Goal: Task Accomplishment & Management: Use online tool/utility

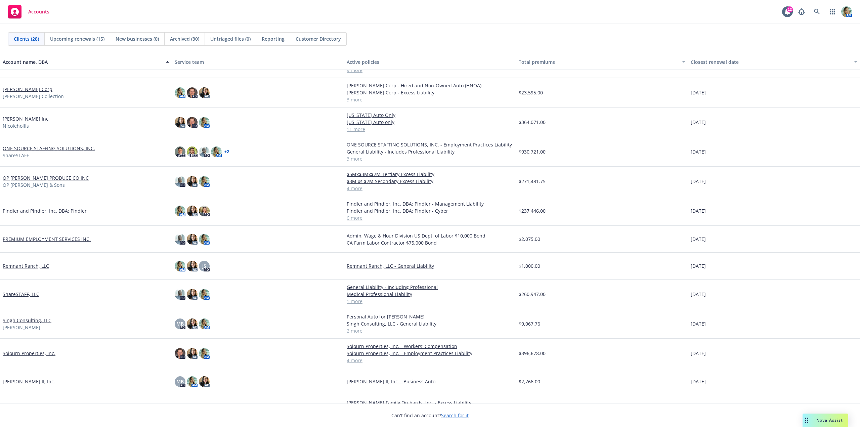
scroll to position [235, 0]
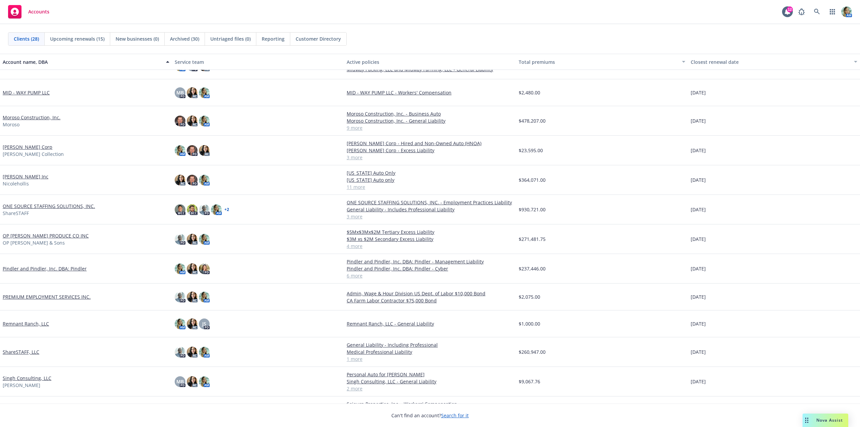
click at [34, 178] on link "Nicole Hollis Inc" at bounding box center [26, 176] width 46 height 7
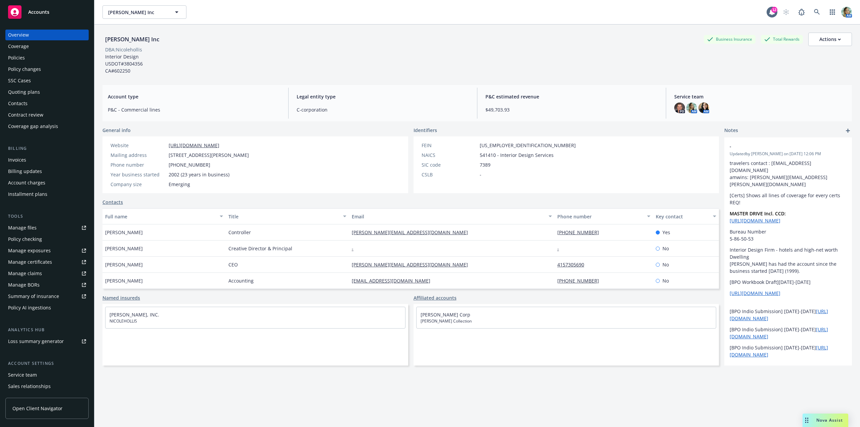
click at [25, 59] on div "Policies" at bounding box center [47, 57] width 78 height 11
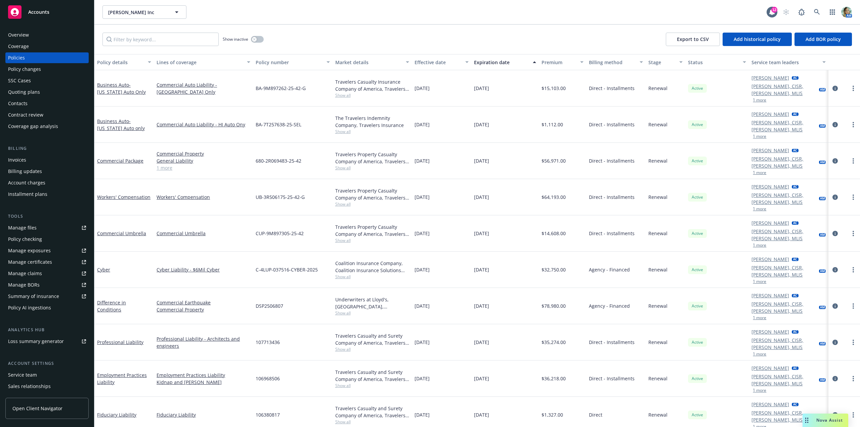
scroll to position [25, 0]
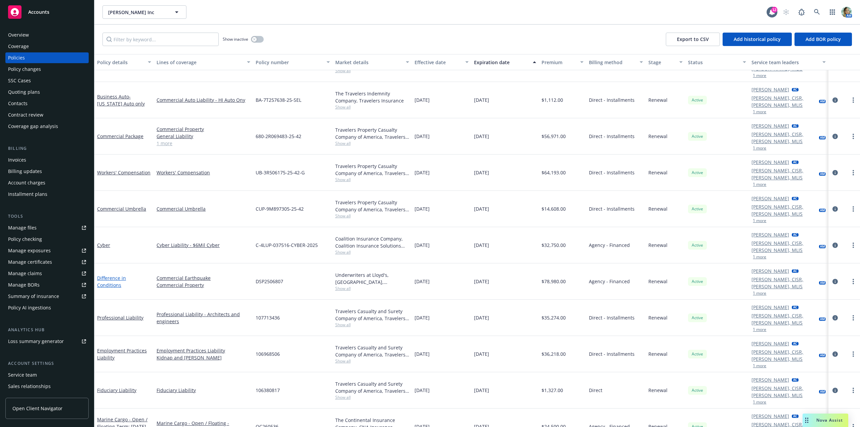
click at [126, 275] on link "Difference in Conditions" at bounding box center [111, 281] width 29 height 13
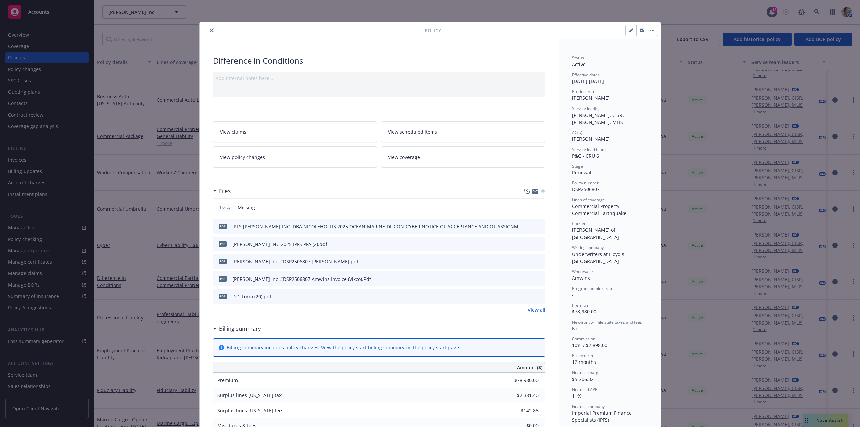
click at [542, 190] on icon "button" at bounding box center [543, 191] width 5 height 5
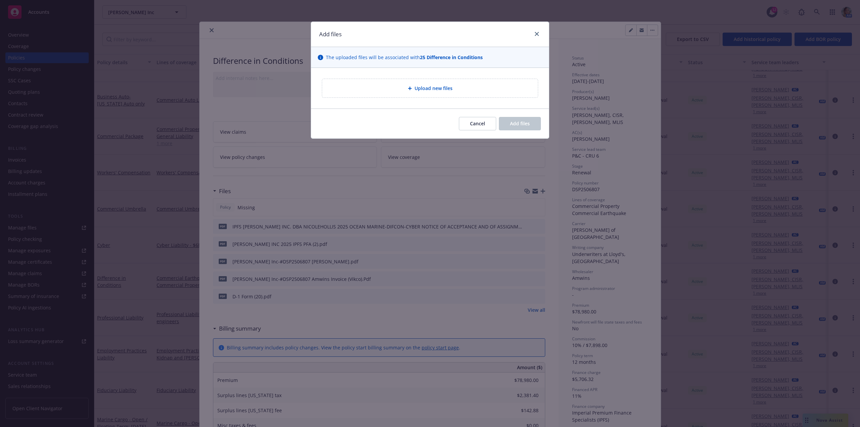
click at [390, 88] on div "Upload new files" at bounding box center [430, 88] width 205 height 8
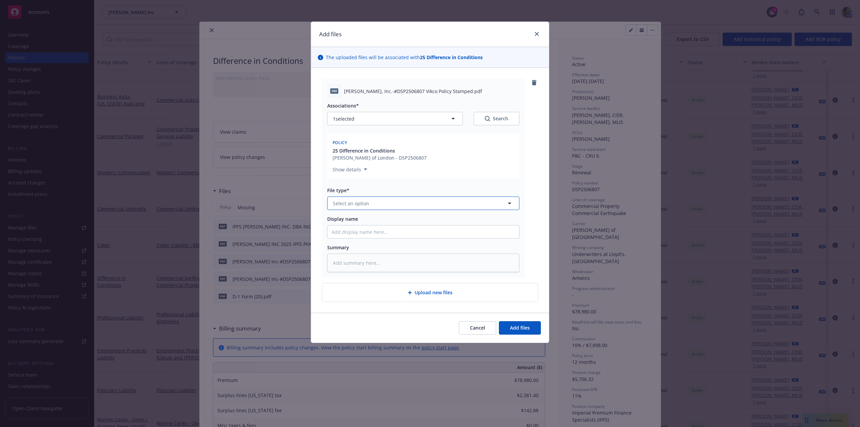
click at [342, 203] on span "Select an option" at bounding box center [351, 203] width 36 height 7
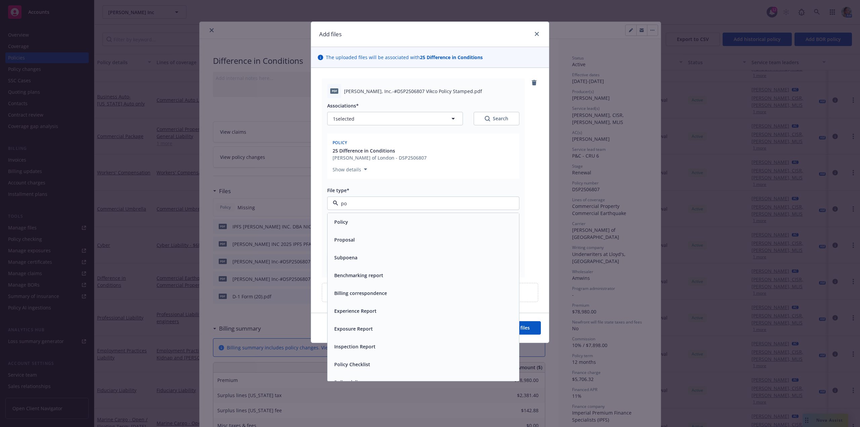
type input "pol"
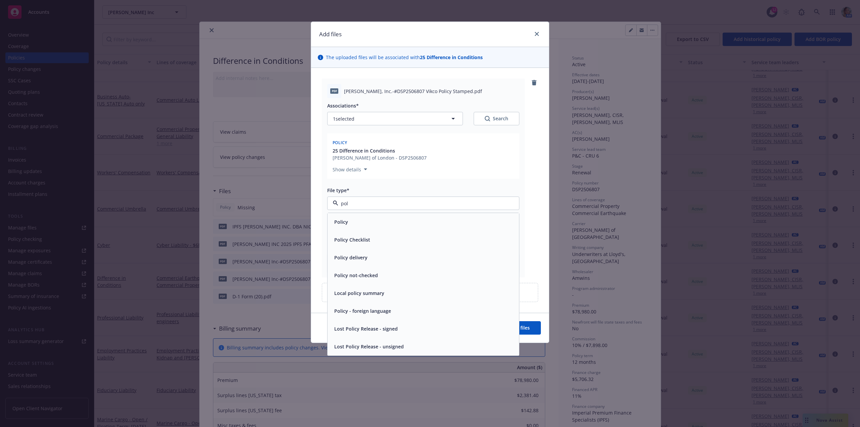
click at [351, 219] on div "Policy" at bounding box center [423, 222] width 183 height 10
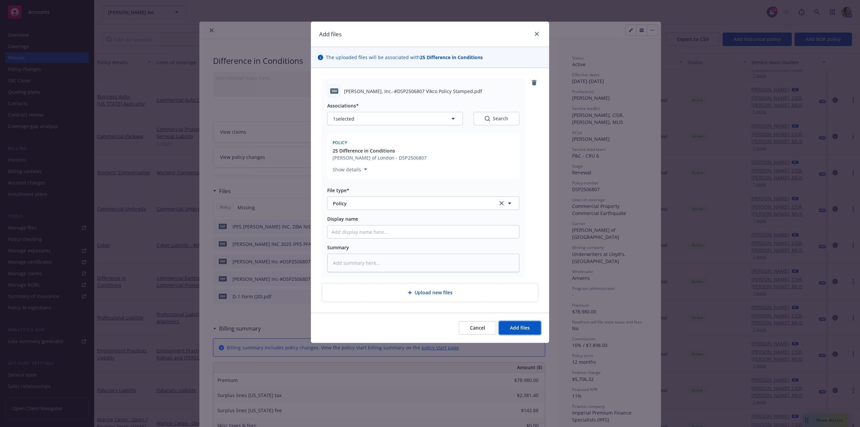
click at [534, 325] on button "Add files" at bounding box center [520, 327] width 42 height 13
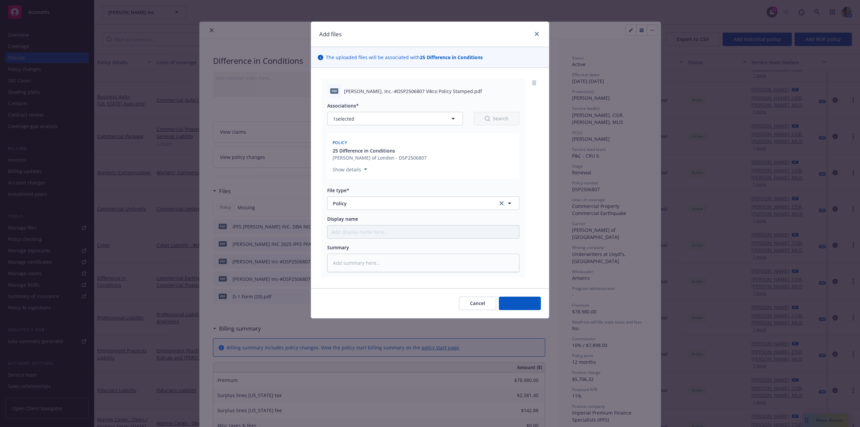
type textarea "x"
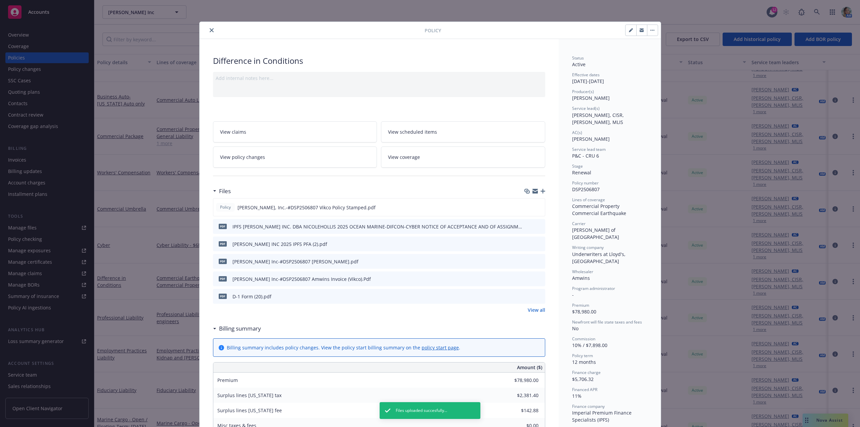
click at [208, 30] on button "close" at bounding box center [212, 30] width 8 height 8
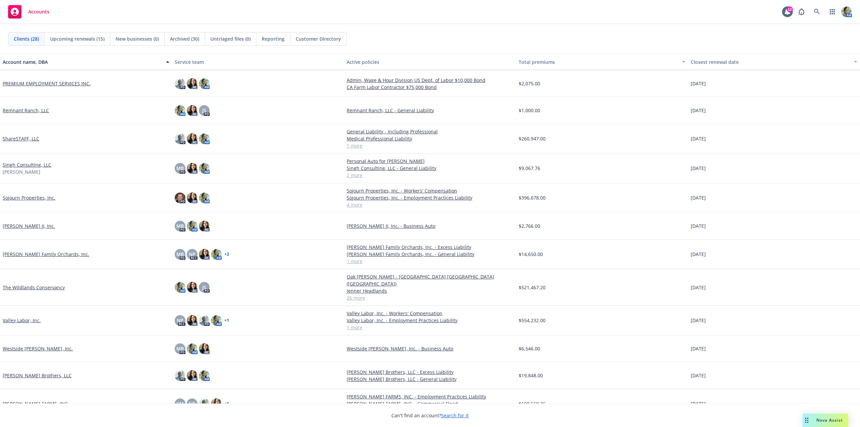
scroll to position [441, 0]
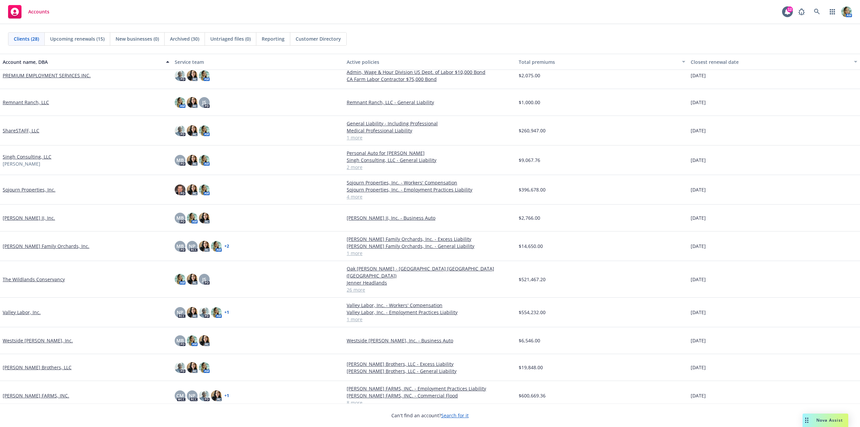
click at [55, 276] on link "The Wildlands Conservancy" at bounding box center [34, 279] width 62 height 7
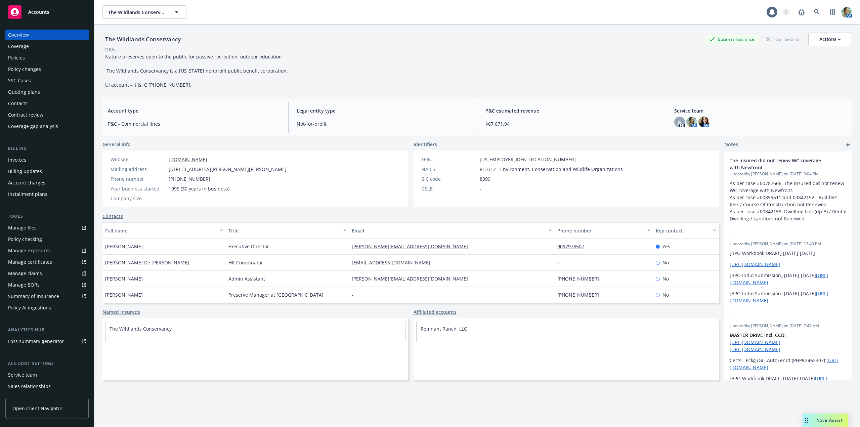
click at [26, 160] on div "Invoices" at bounding box center [17, 160] width 18 height 11
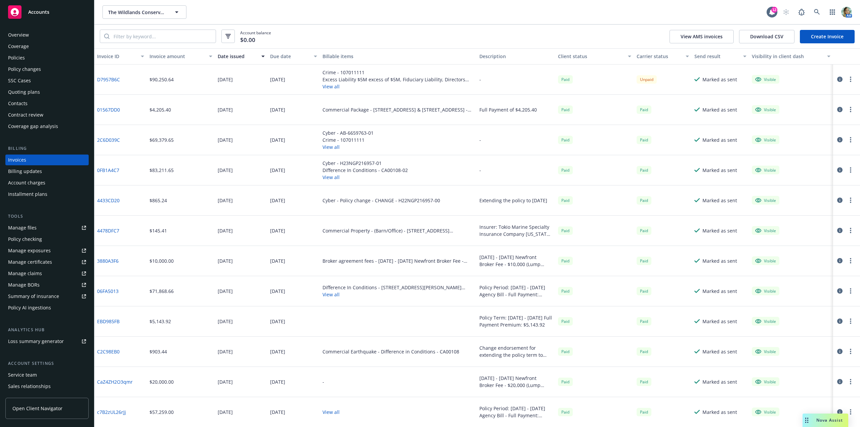
click at [43, 227] on link "Manage files" at bounding box center [46, 227] width 83 height 11
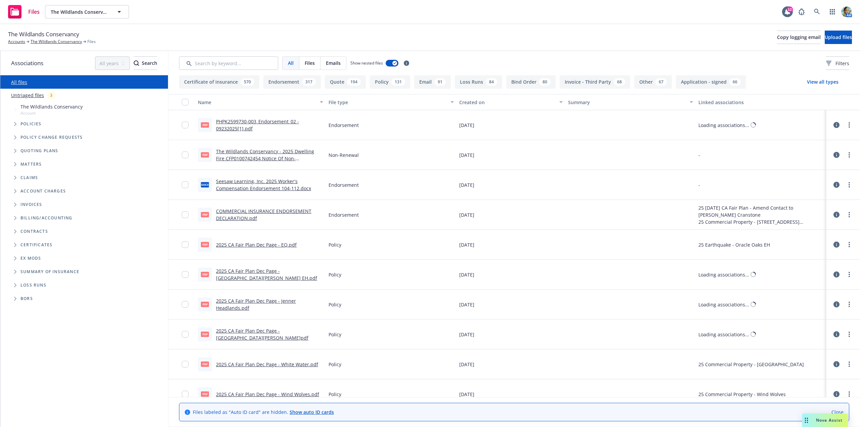
click at [34, 96] on link "Untriaged files" at bounding box center [27, 95] width 33 height 7
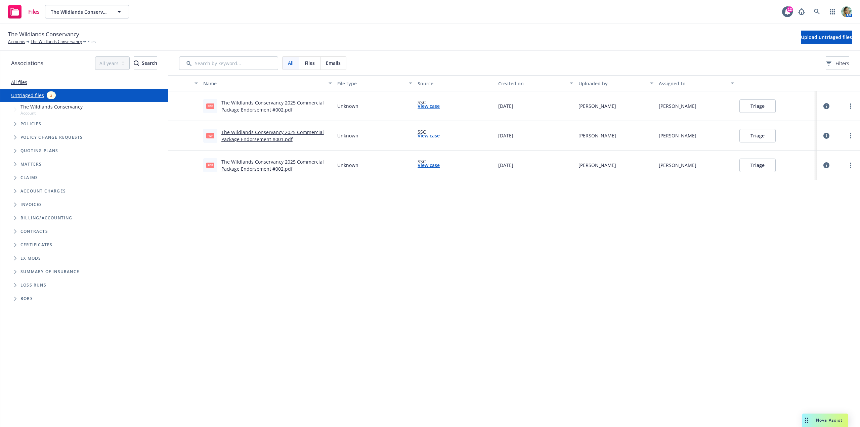
click at [751, 108] on button "Triage" at bounding box center [758, 105] width 36 height 13
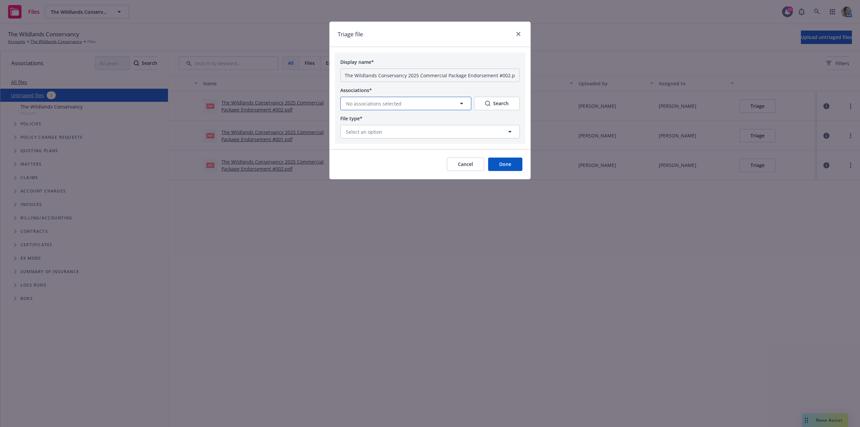
click at [370, 105] on span "No associations selected" at bounding box center [373, 103] width 55 height 7
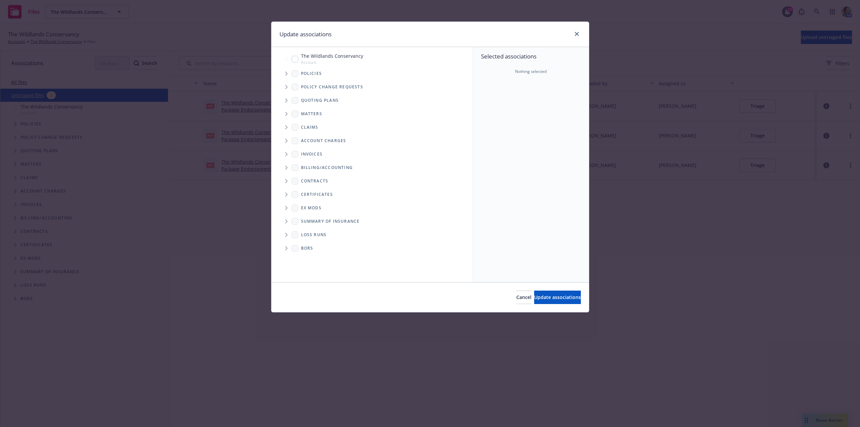
click at [296, 58] on input "Tree Example" at bounding box center [295, 59] width 7 height 7
checkbox input "true"
drag, startPoint x: 525, startPoint y: 296, endPoint x: 514, endPoint y: 275, distance: 24.4
click at [534, 296] on span "Update associations" at bounding box center [557, 297] width 47 height 6
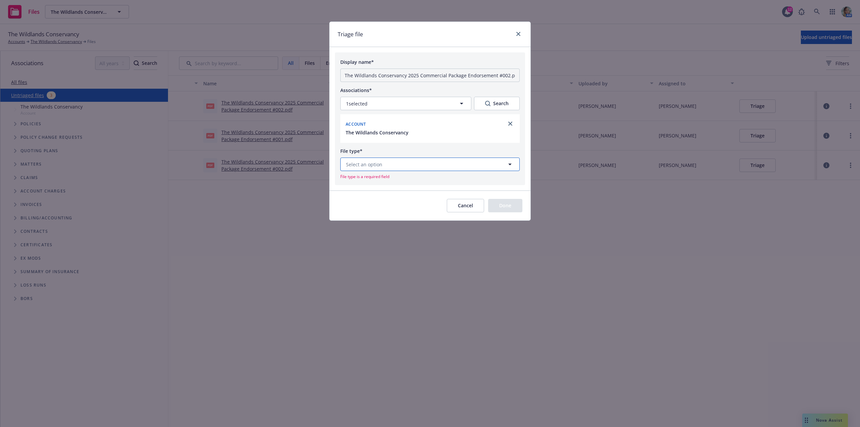
click at [440, 167] on button "Select an option" at bounding box center [429, 164] width 179 height 13
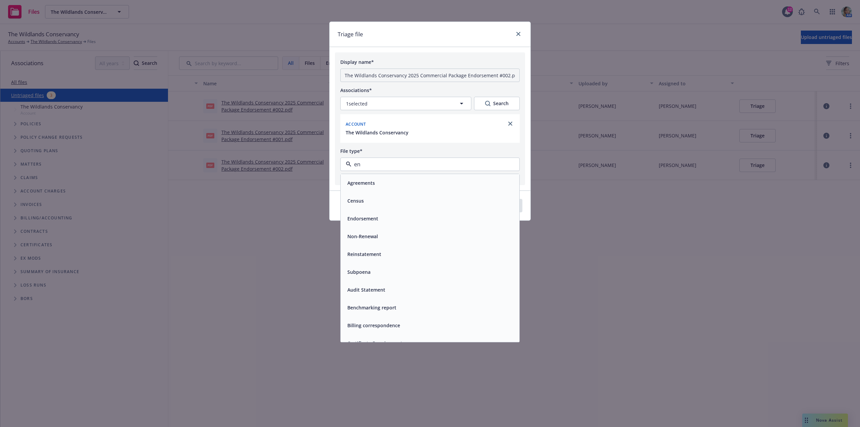
type input "end"
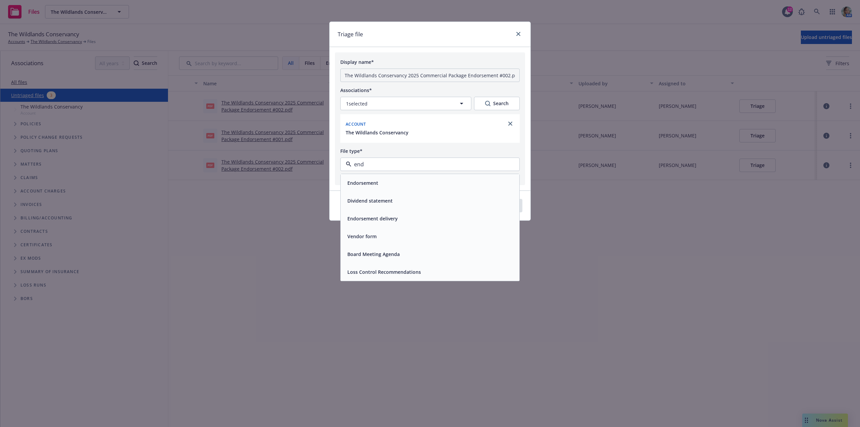
click at [392, 180] on div "Endorsement" at bounding box center [430, 183] width 171 height 10
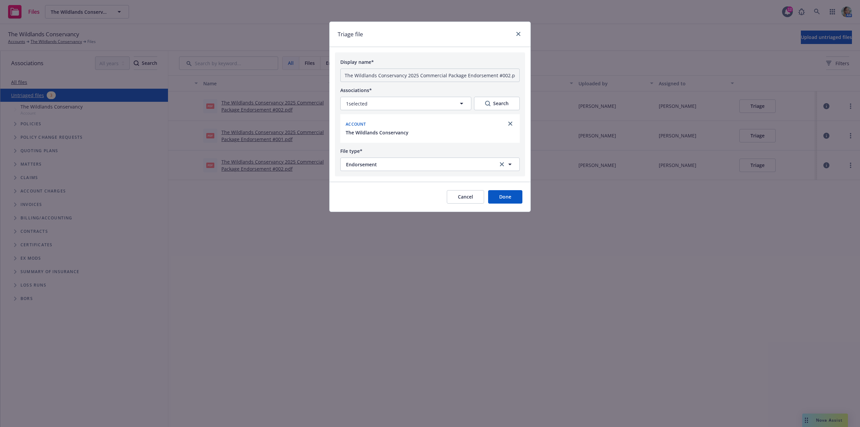
click at [515, 197] on button "Done" at bounding box center [505, 196] width 34 height 13
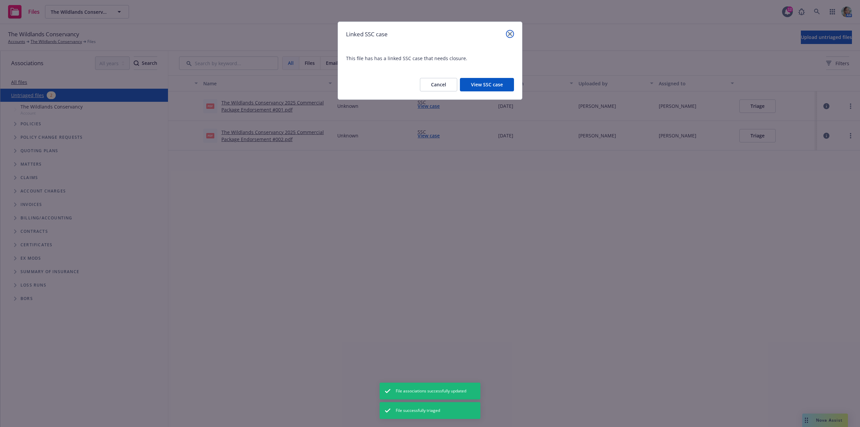
click at [511, 34] on icon "close" at bounding box center [510, 34] width 4 height 4
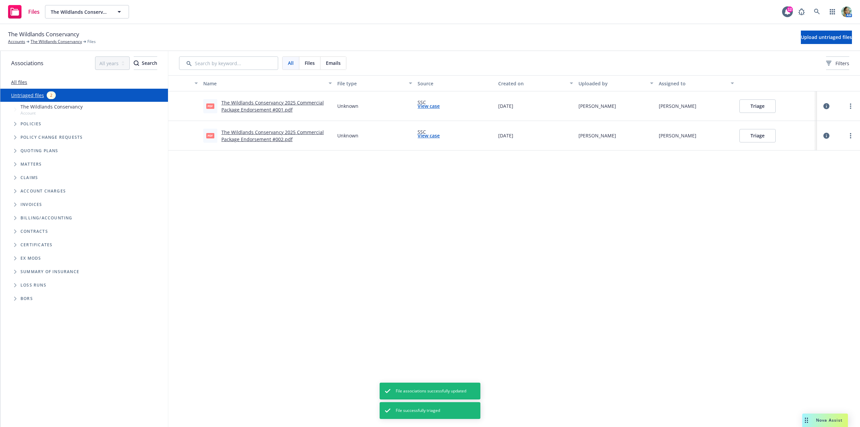
click at [768, 110] on button "Triage" at bounding box center [758, 105] width 36 height 13
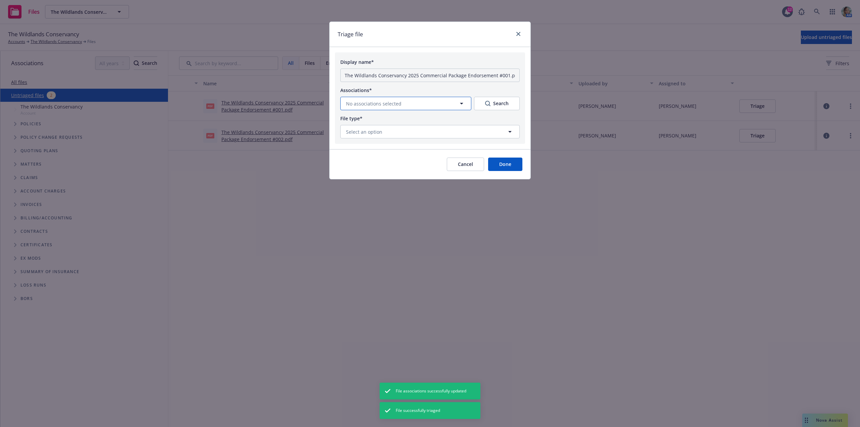
click at [409, 104] on button "No associations selected" at bounding box center [405, 103] width 131 height 13
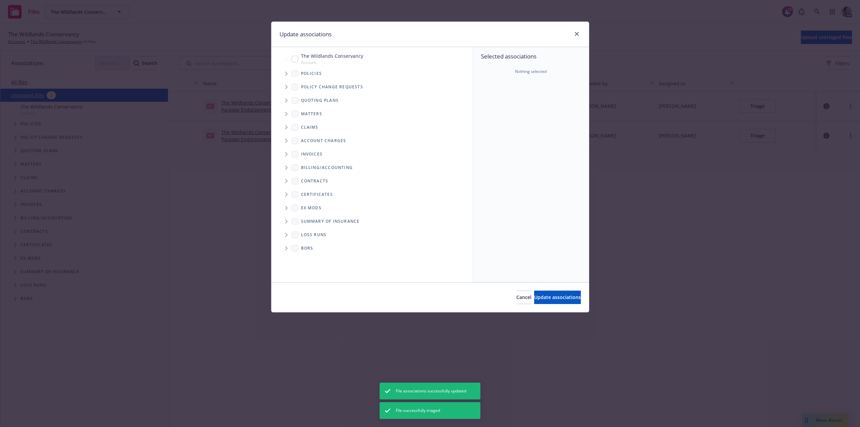
click at [296, 60] on input "Tree Example" at bounding box center [295, 59] width 7 height 7
checkbox input "true"
click at [534, 295] on span "Update associations" at bounding box center [557, 297] width 47 height 6
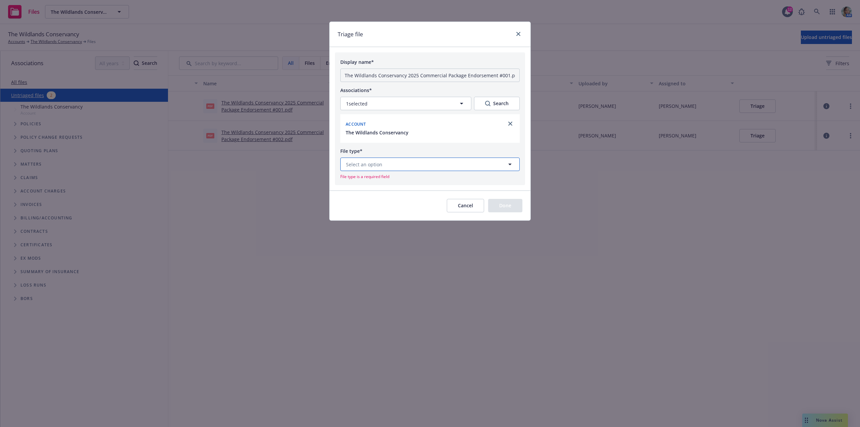
click at [378, 167] on span "Select an option" at bounding box center [364, 164] width 36 height 7
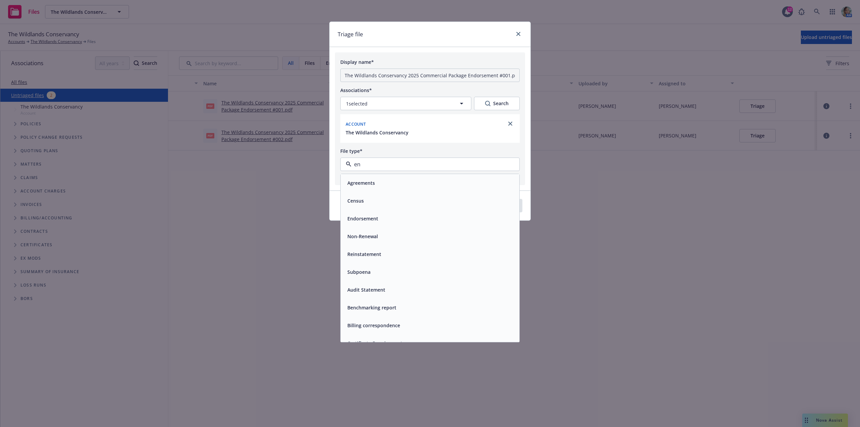
type input "end"
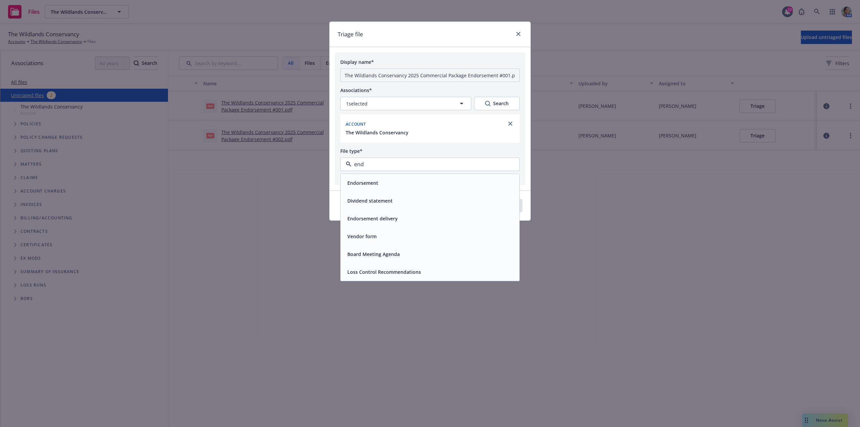
click at [375, 182] on span "Endorsement" at bounding box center [362, 182] width 31 height 7
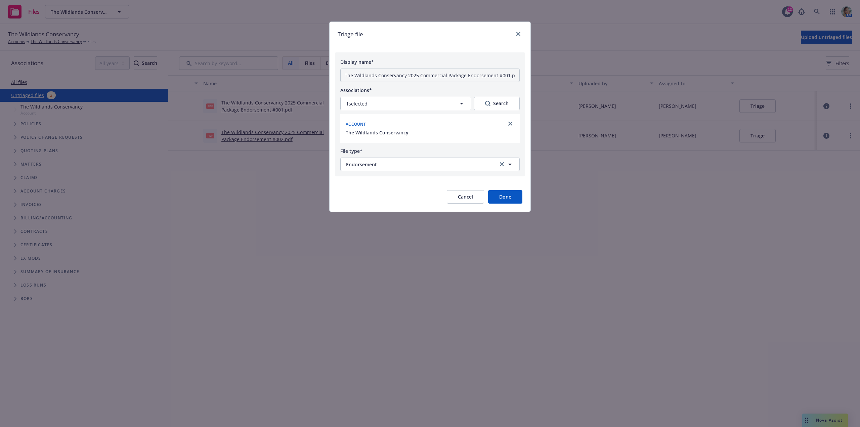
click at [529, 201] on div "Cancel Done" at bounding box center [430, 197] width 201 height 30
click at [503, 197] on button "Done" at bounding box center [505, 196] width 34 height 13
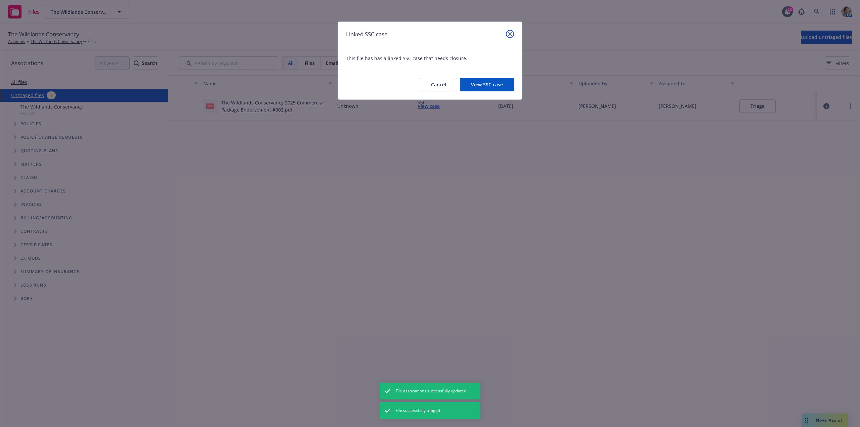
drag, startPoint x: 511, startPoint y: 32, endPoint x: 741, endPoint y: 113, distance: 243.5
click at [512, 33] on link "close" at bounding box center [510, 34] width 8 height 8
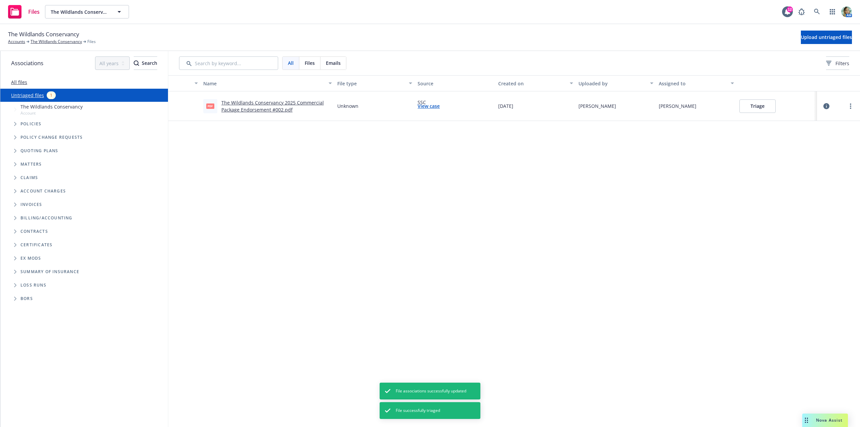
click at [756, 110] on button "Triage" at bounding box center [758, 105] width 36 height 13
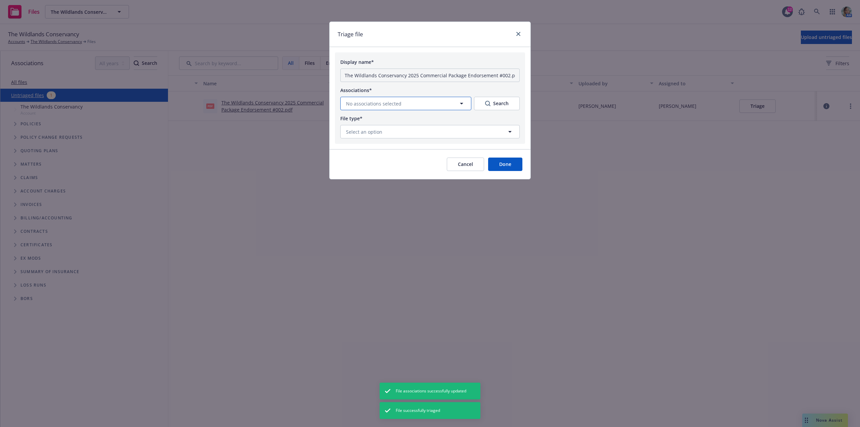
click at [384, 102] on span "No associations selected" at bounding box center [373, 103] width 55 height 7
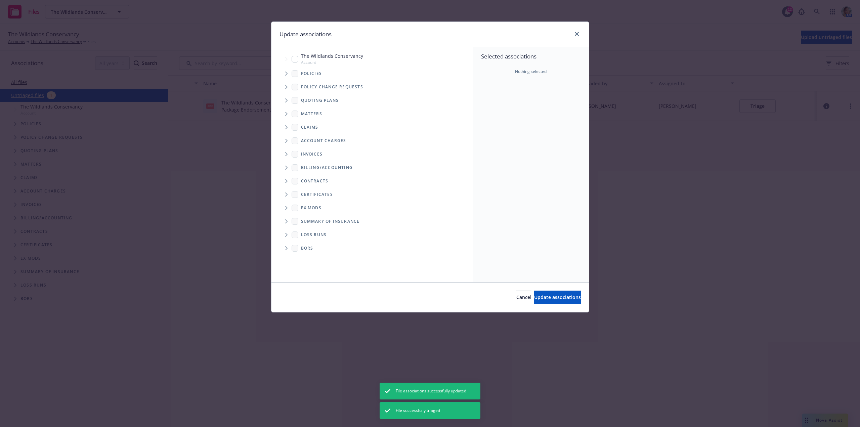
click at [296, 58] on input "Tree Example" at bounding box center [295, 59] width 7 height 7
checkbox input "true"
click at [534, 299] on span "Update associations" at bounding box center [557, 297] width 47 height 6
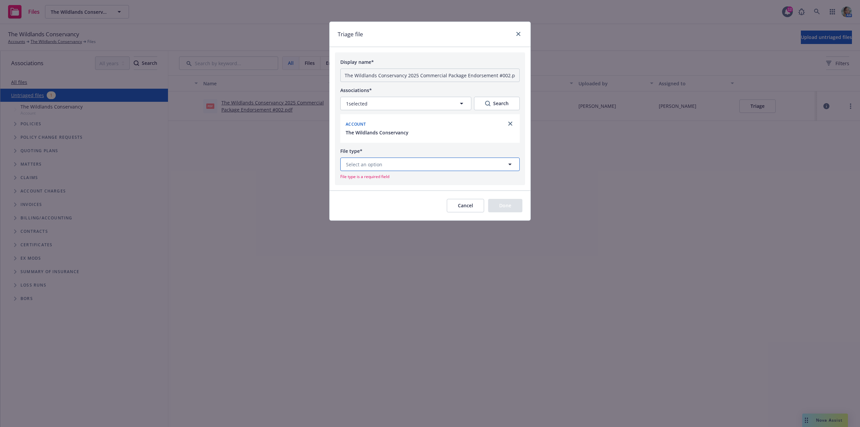
click at [407, 164] on button "Select an option" at bounding box center [429, 164] width 179 height 13
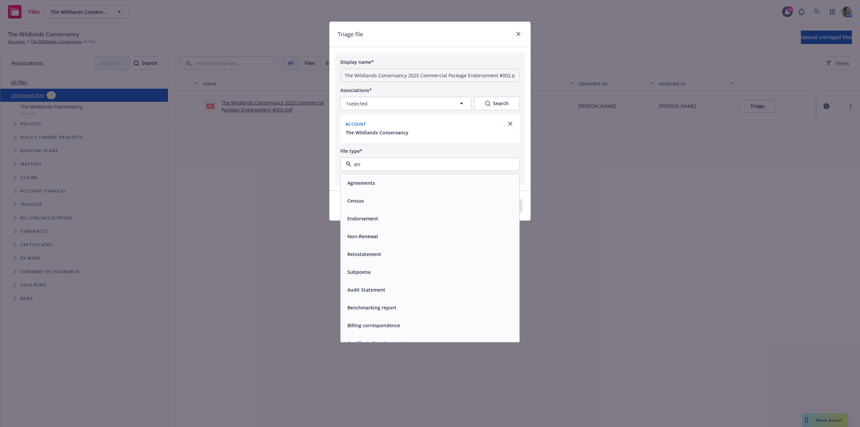
type input "end"
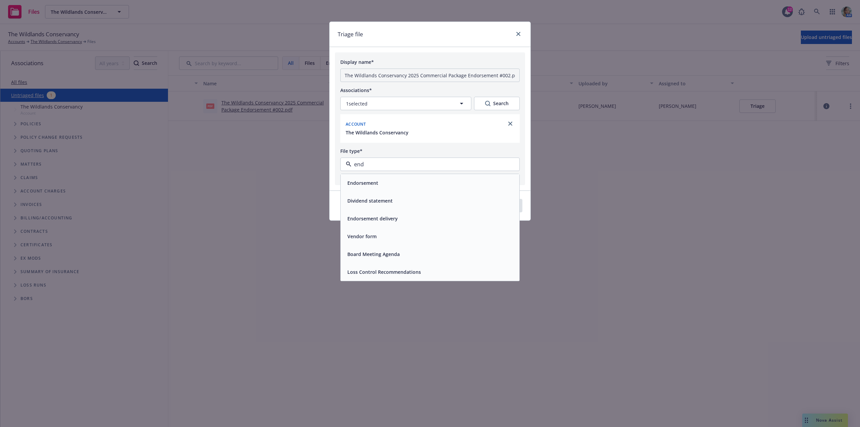
click at [387, 184] on div "Endorsement" at bounding box center [430, 183] width 171 height 10
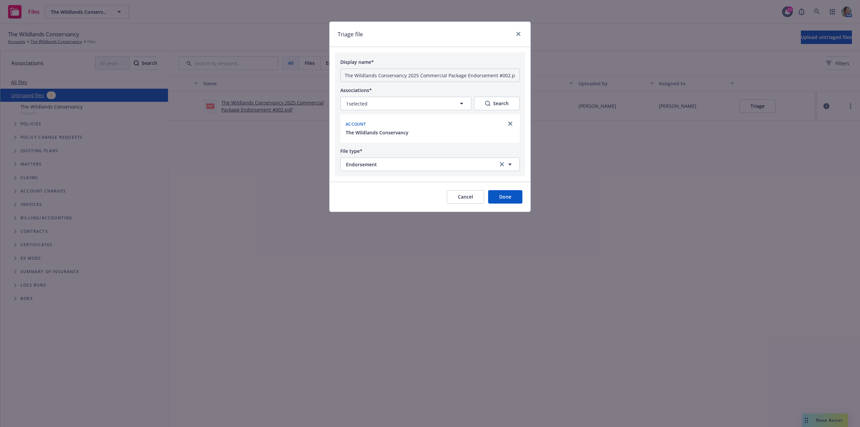
click at [505, 195] on button "Done" at bounding box center [505, 196] width 34 height 13
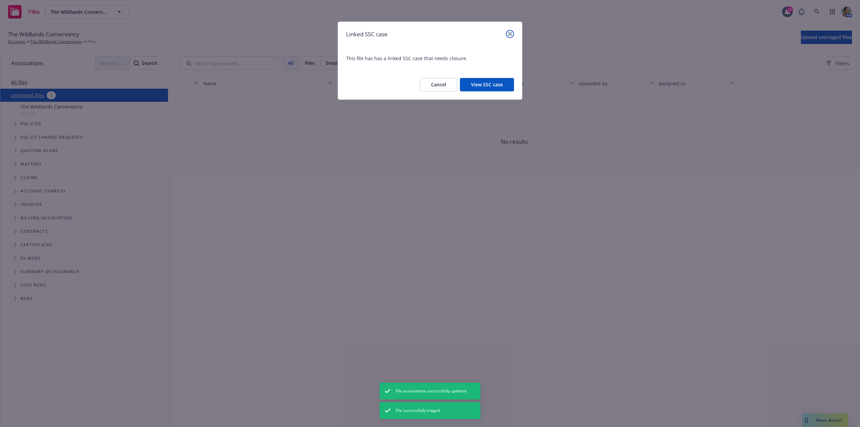
drag, startPoint x: 513, startPoint y: 33, endPoint x: 512, endPoint y: 36, distance: 3.6
click at [513, 33] on link "close" at bounding box center [510, 34] width 8 height 8
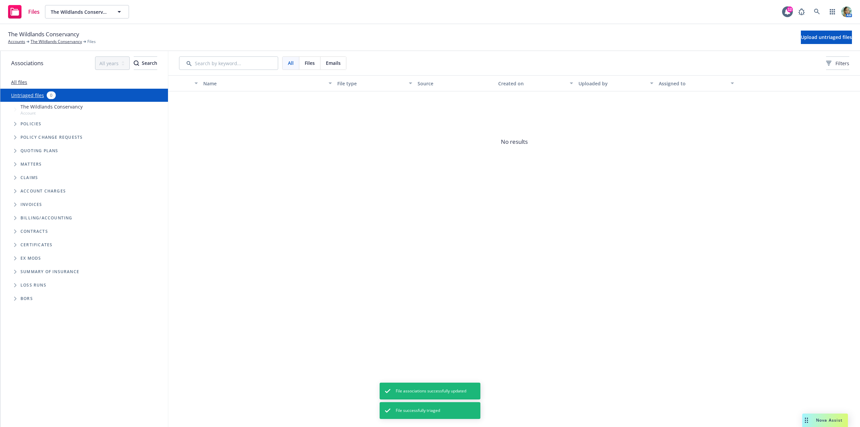
click at [461, 191] on div "Name File type Source Created on Uploaded by Assigned to No results" at bounding box center [514, 251] width 692 height 352
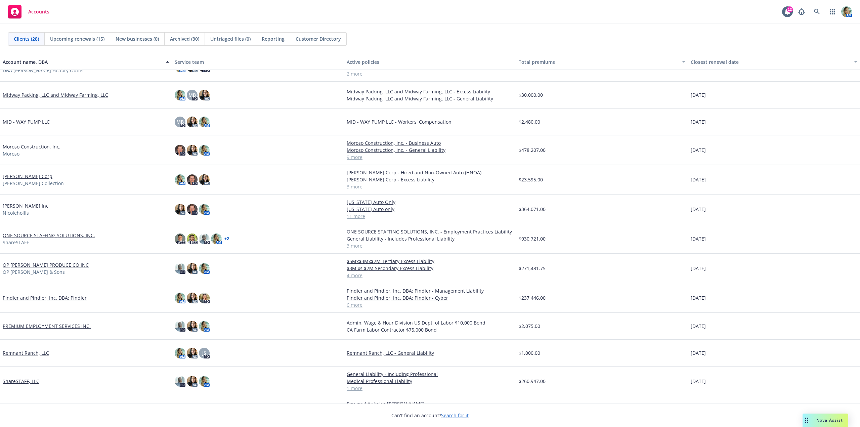
scroll to position [205, 0]
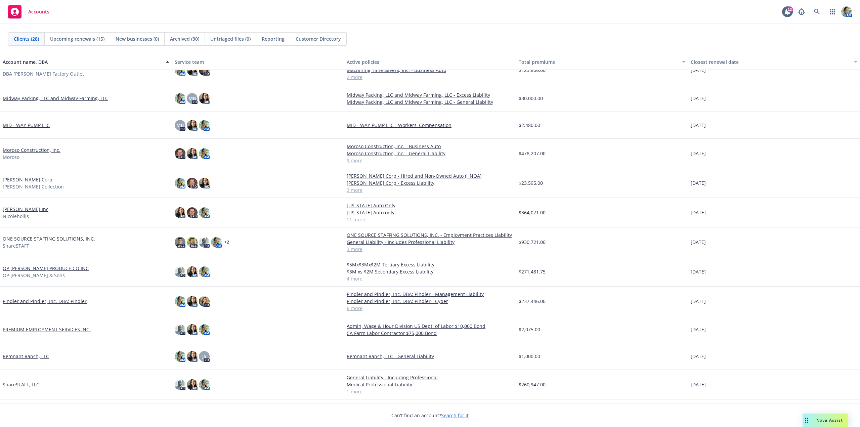
drag, startPoint x: 38, startPoint y: 178, endPoint x: 31, endPoint y: 184, distance: 9.6
click at [38, 178] on link "Nicole Hollis Corp" at bounding box center [28, 179] width 50 height 7
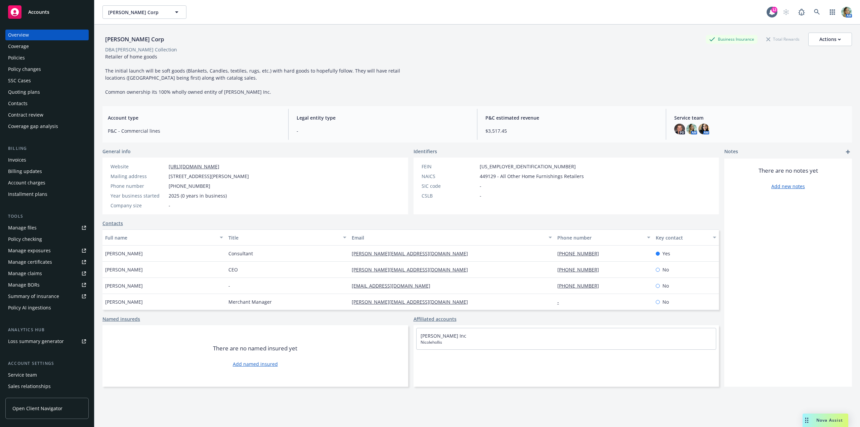
click at [30, 60] on div "Policies" at bounding box center [47, 57] width 78 height 11
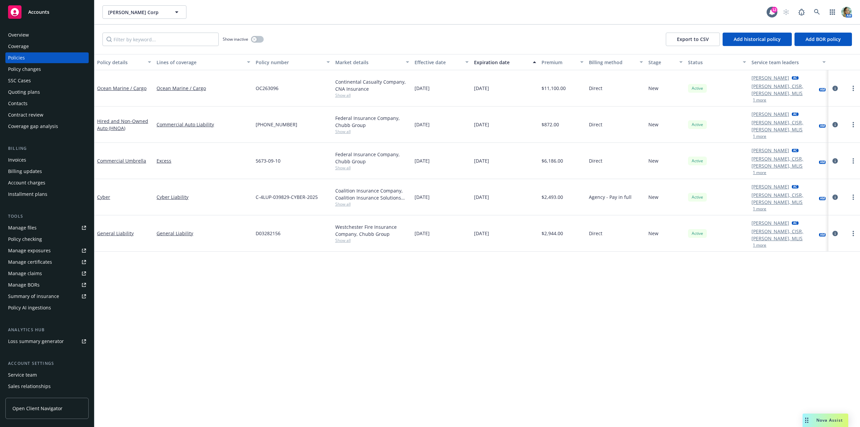
drag, startPoint x: 124, startPoint y: 204, endPoint x: 96, endPoint y: 210, distance: 28.5
click at [124, 230] on link "General Liability" at bounding box center [115, 233] width 37 height 6
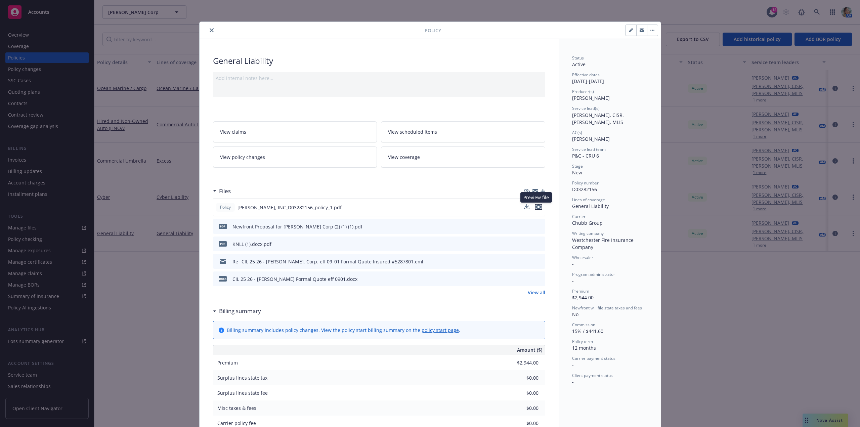
click at [538, 206] on icon "preview file" at bounding box center [539, 207] width 6 height 5
click at [209, 33] on button "close" at bounding box center [212, 30] width 8 height 8
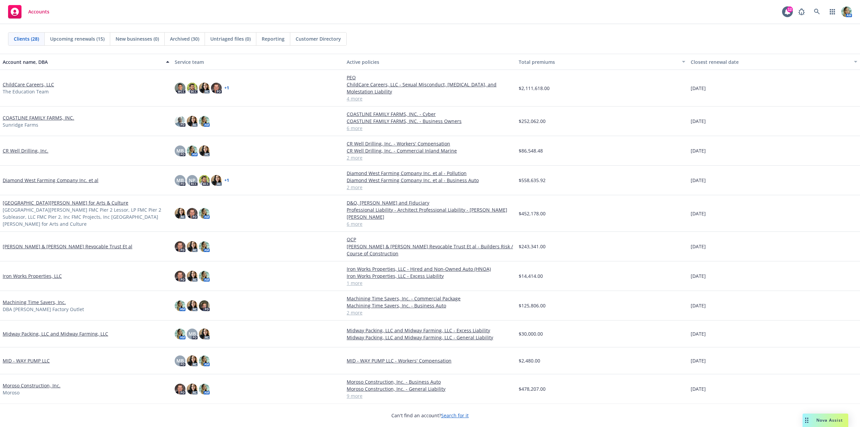
click at [87, 178] on link "Diamond West Farming Company Inc. et al" at bounding box center [51, 180] width 96 height 7
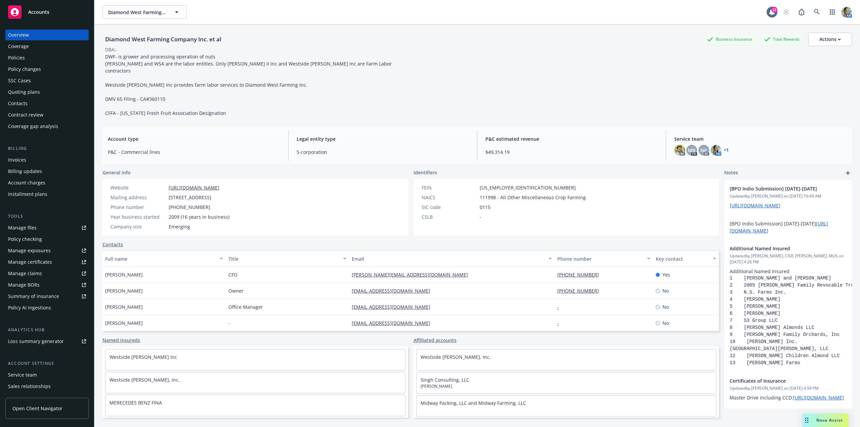
click at [34, 47] on div "Coverage" at bounding box center [47, 46] width 78 height 11
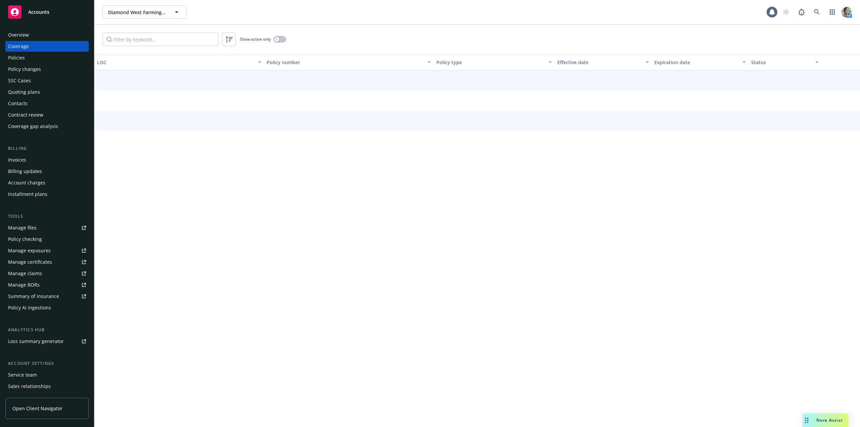
click at [38, 33] on div "Overview" at bounding box center [47, 35] width 78 height 11
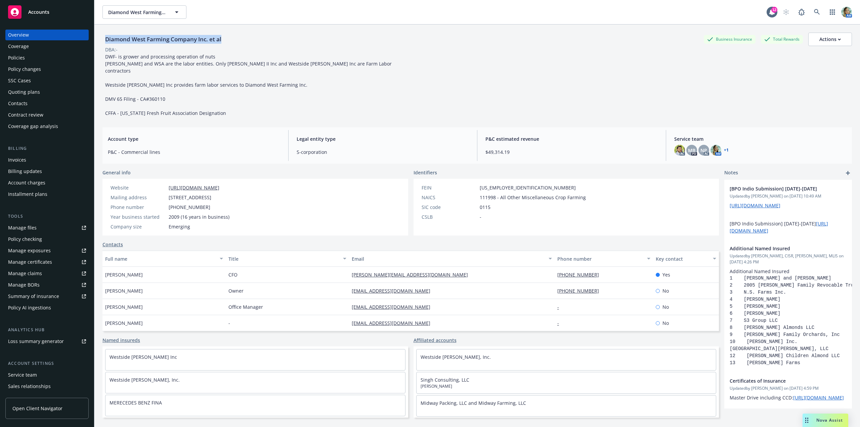
drag, startPoint x: 178, startPoint y: 37, endPoint x: 104, endPoint y: 40, distance: 74.3
click at [106, 40] on div "Diamond West Farming Company Inc. et al Business Insurance Total Rewards Actions" at bounding box center [477, 39] width 750 height 13
copy div "Diamond West Farming Company Inc. et al"
drag, startPoint x: 25, startPoint y: 57, endPoint x: 139, endPoint y: 109, distance: 124.8
click at [26, 57] on div "Policies" at bounding box center [47, 57] width 78 height 11
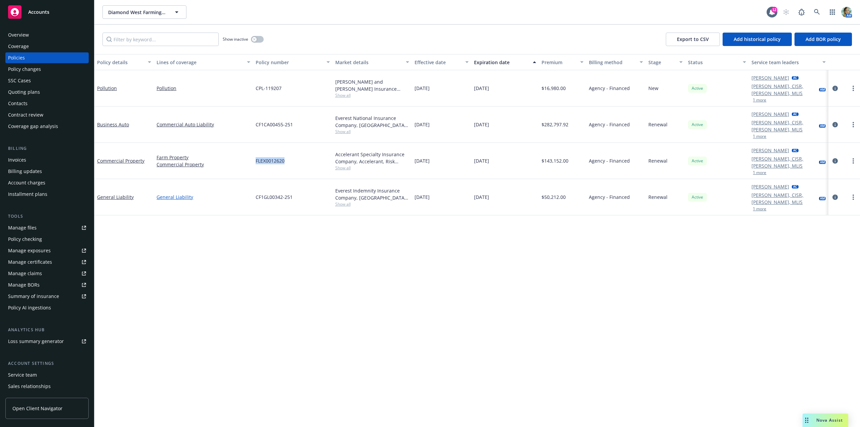
drag, startPoint x: 273, startPoint y: 144, endPoint x: 228, endPoint y: 173, distance: 52.8
click at [292, 145] on div "Commercial Property Farm Property Commercial Property FLEX0012620 Accelerant Sp…" at bounding box center [477, 161] width 766 height 36
click at [21, 37] on div "Overview" at bounding box center [18, 35] width 21 height 11
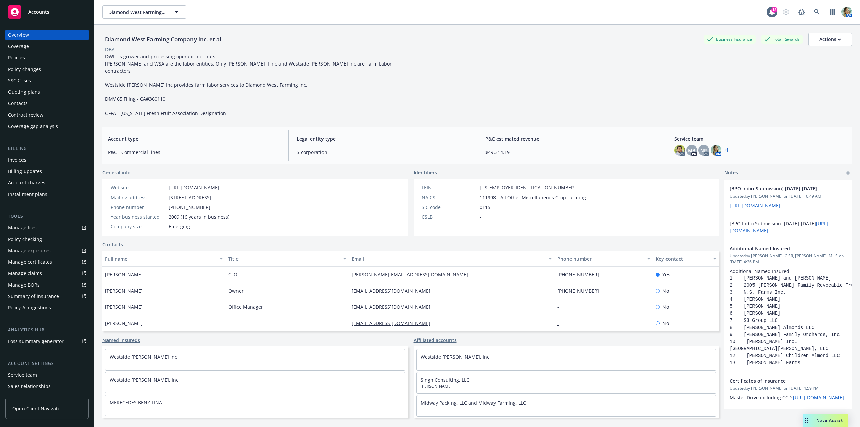
click at [17, 60] on div "Policies" at bounding box center [16, 57] width 17 height 11
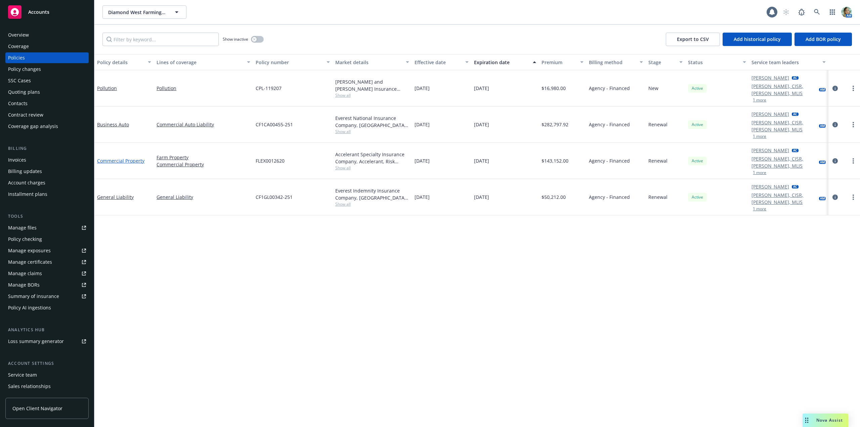
click at [133, 158] on link "Commercial Property" at bounding box center [120, 161] width 47 height 6
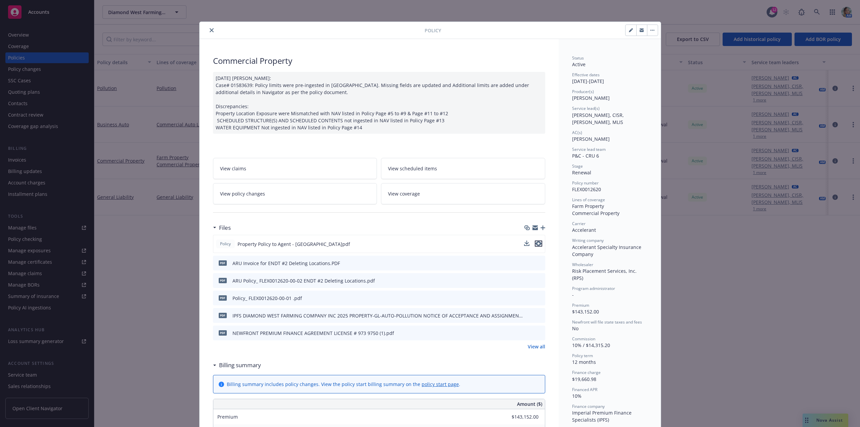
click at [536, 245] on icon "preview file" at bounding box center [539, 243] width 6 height 5
click at [210, 28] on icon "close" at bounding box center [212, 30] width 4 height 4
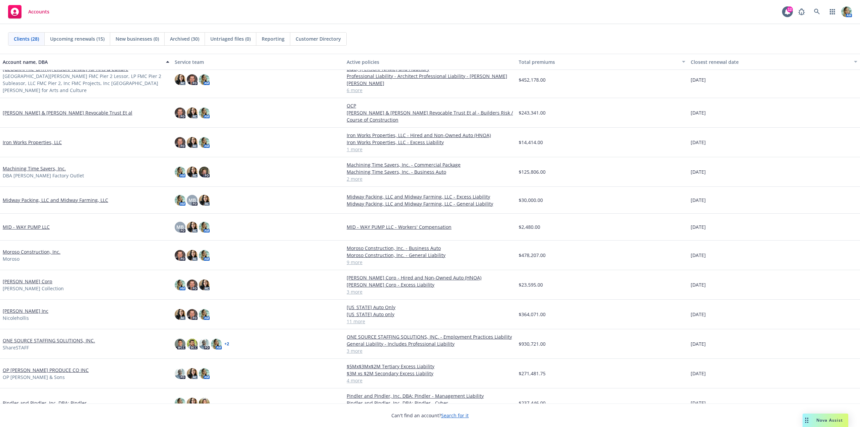
scroll to position [168, 0]
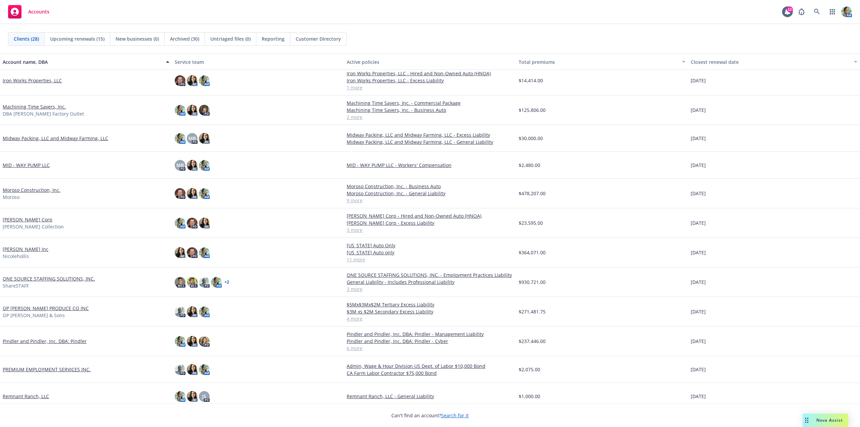
click at [33, 167] on link "MID - WAY PUMP LLC" at bounding box center [26, 165] width 47 height 7
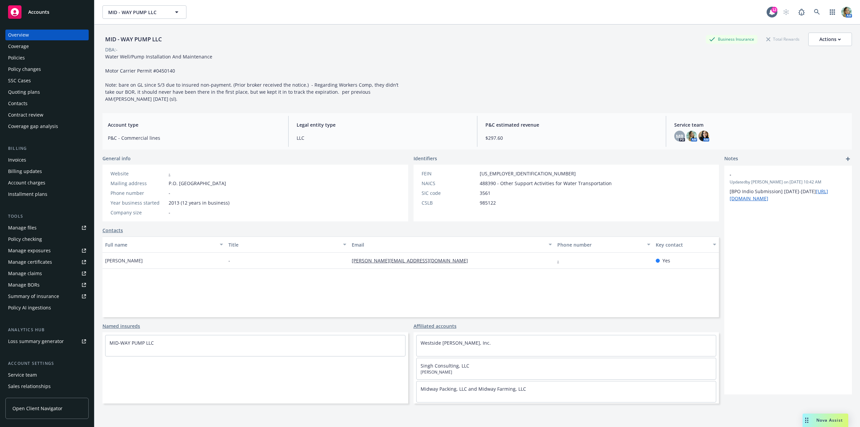
click at [16, 160] on div "Invoices" at bounding box center [17, 160] width 18 height 11
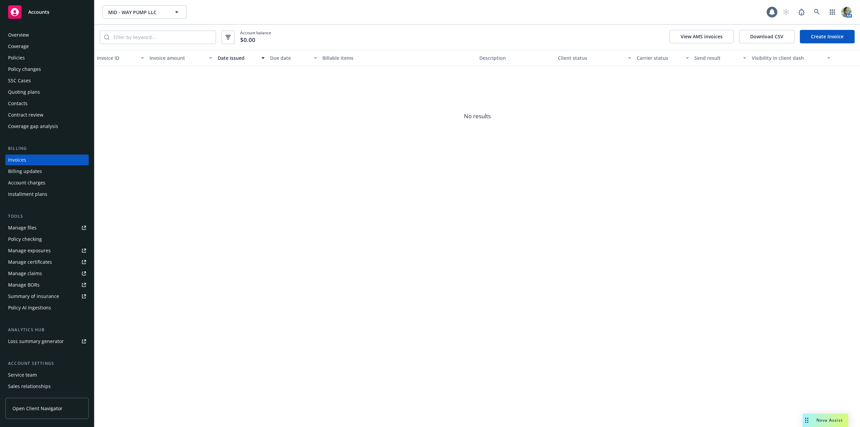
click at [29, 226] on div "Manage files" at bounding box center [22, 227] width 29 height 11
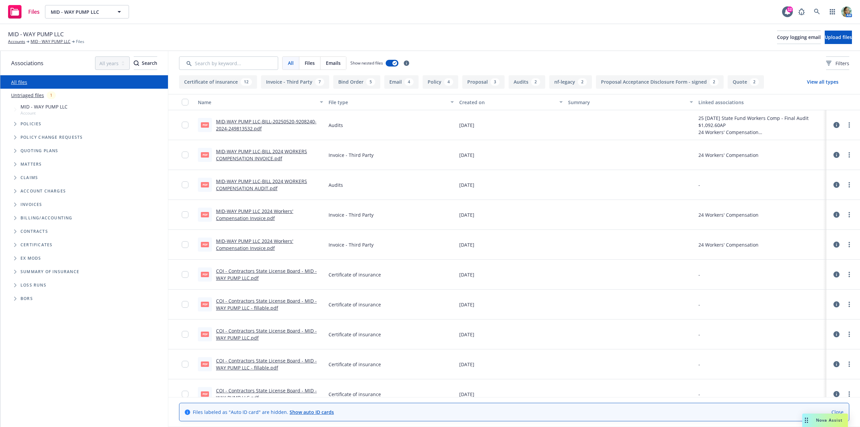
drag, startPoint x: 39, startPoint y: 96, endPoint x: 70, endPoint y: 97, distance: 31.6
click at [39, 95] on link "Untriaged files" at bounding box center [27, 95] width 33 height 7
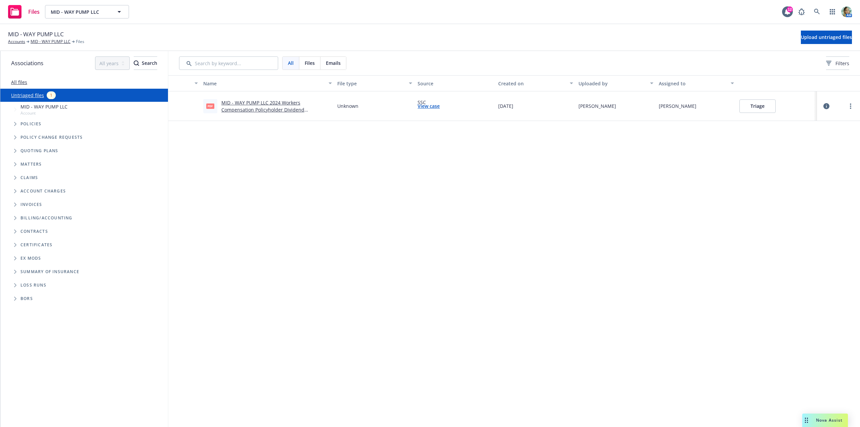
click at [762, 108] on button "Triage" at bounding box center [758, 105] width 36 height 13
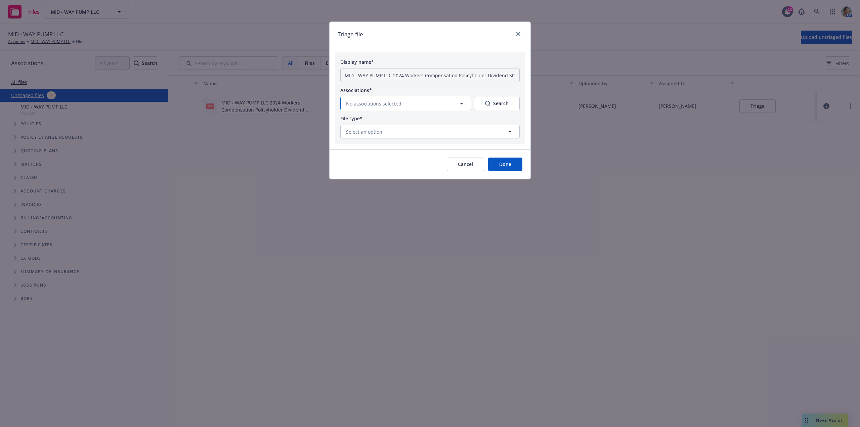
click at [416, 103] on button "No associations selected" at bounding box center [405, 103] width 131 height 13
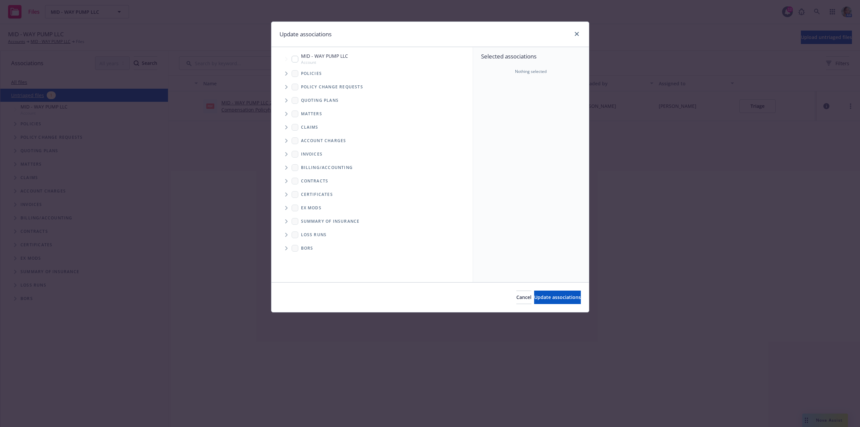
click at [293, 60] on input "Tree Example" at bounding box center [295, 59] width 7 height 7
checkbox input "true"
click at [534, 295] on span "Update associations" at bounding box center [557, 297] width 47 height 6
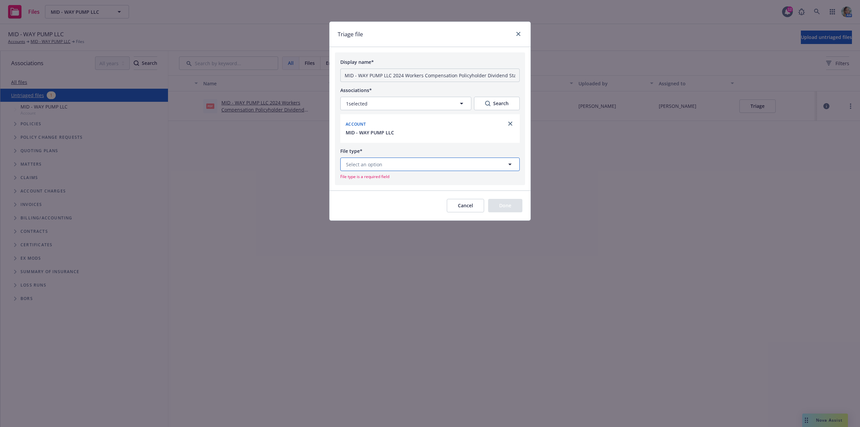
click at [439, 164] on button "Select an option" at bounding box center [429, 164] width 179 height 13
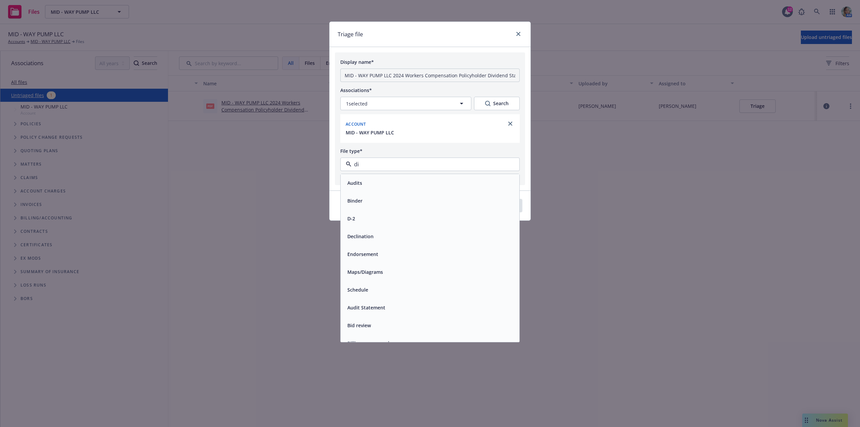
type input "div"
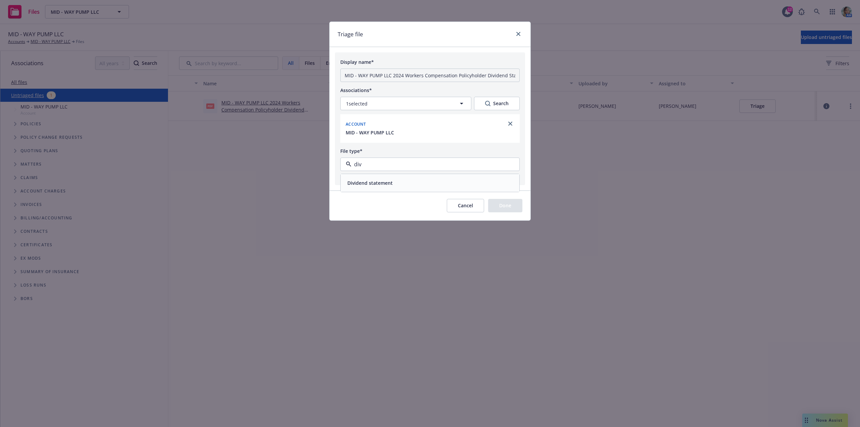
click at [414, 177] on div "Dividend statement" at bounding box center [430, 183] width 179 height 18
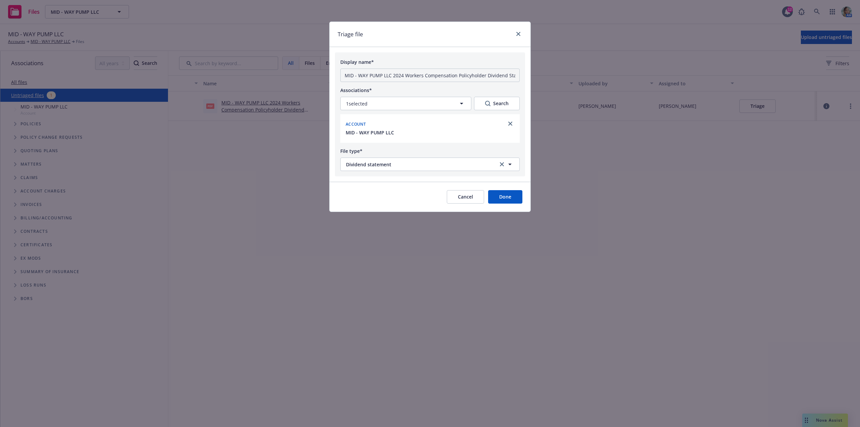
click at [501, 202] on button "Done" at bounding box center [505, 196] width 34 height 13
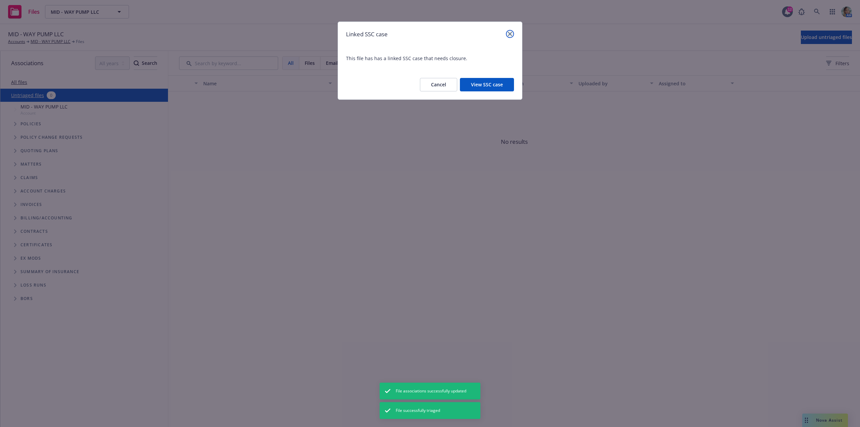
click at [512, 33] on icon "close" at bounding box center [510, 34] width 4 height 4
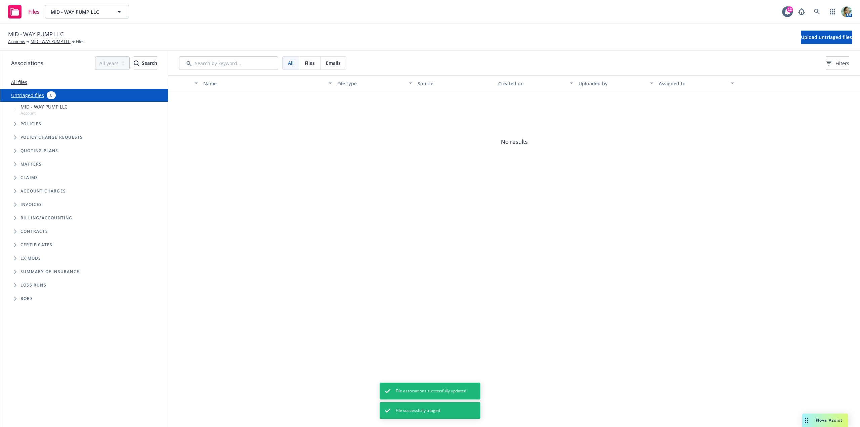
drag, startPoint x: 254, startPoint y: 144, endPoint x: 194, endPoint y: 1, distance: 155.7
click at [252, 139] on span "No results" at bounding box center [514, 141] width 692 height 101
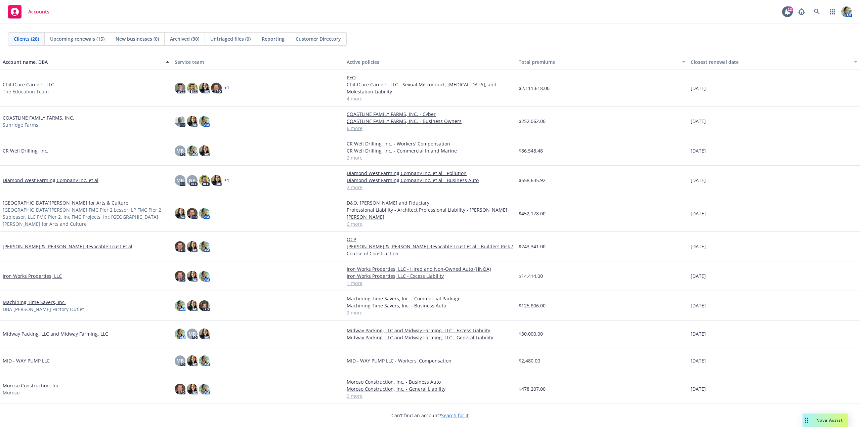
click at [277, 40] on span "Reporting" at bounding box center [273, 38] width 23 height 7
